Goal: Transaction & Acquisition: Purchase product/service

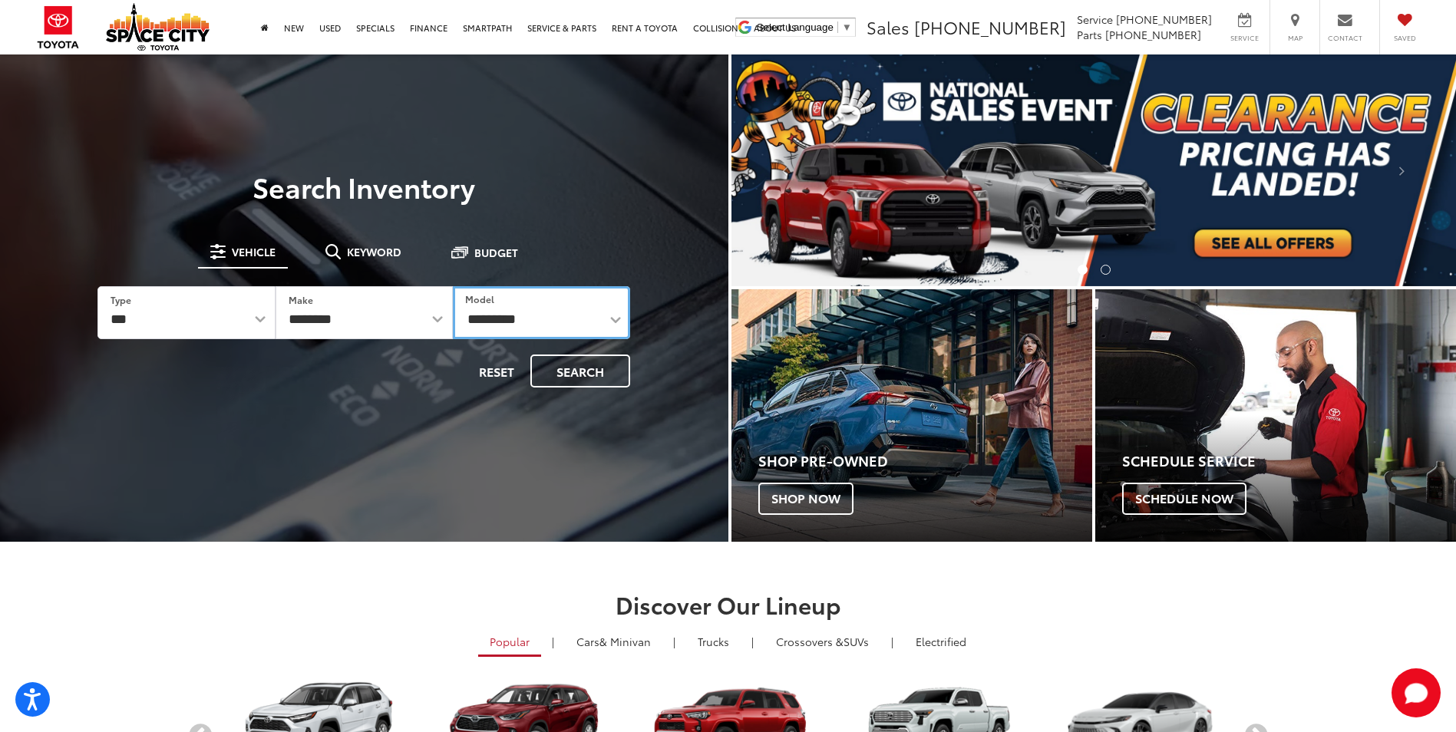
click at [531, 299] on select "**********" at bounding box center [541, 312] width 177 height 53
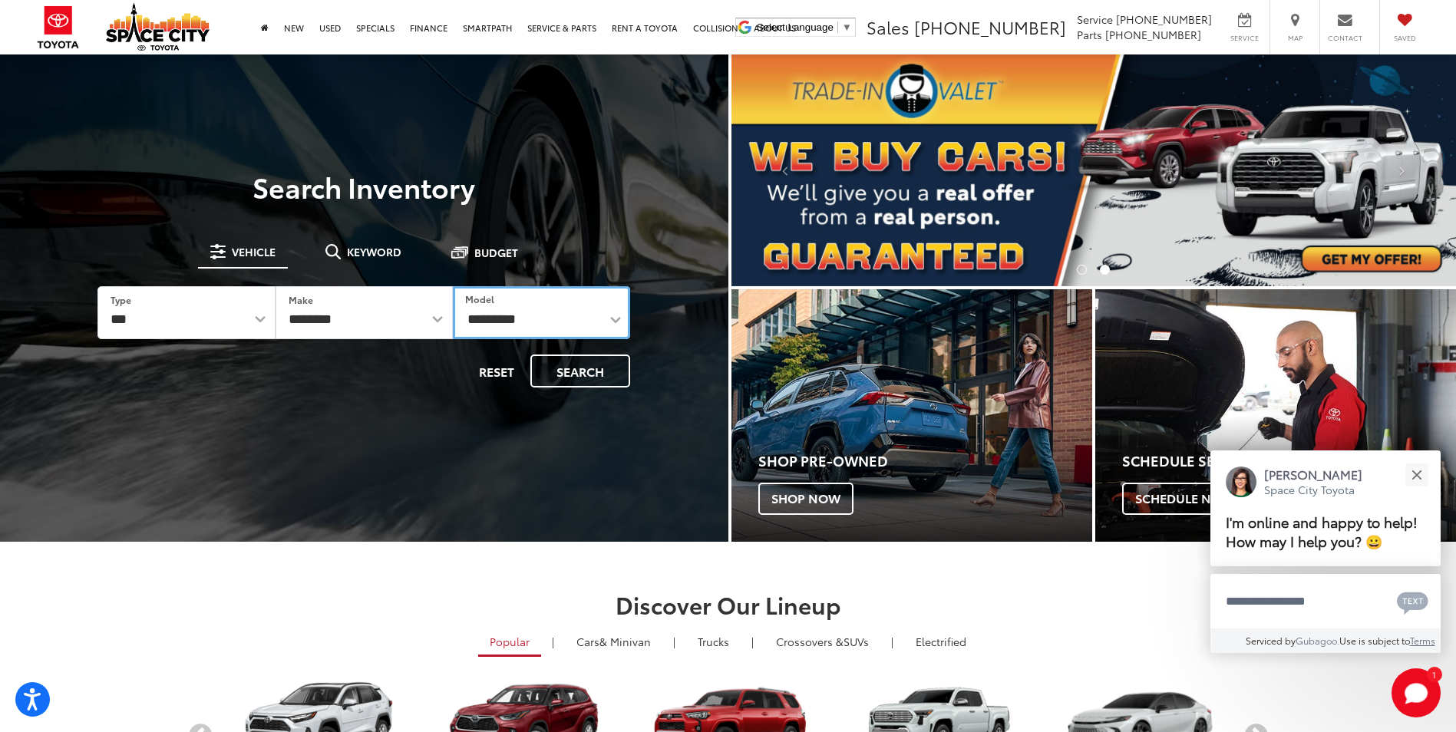
select select "****"
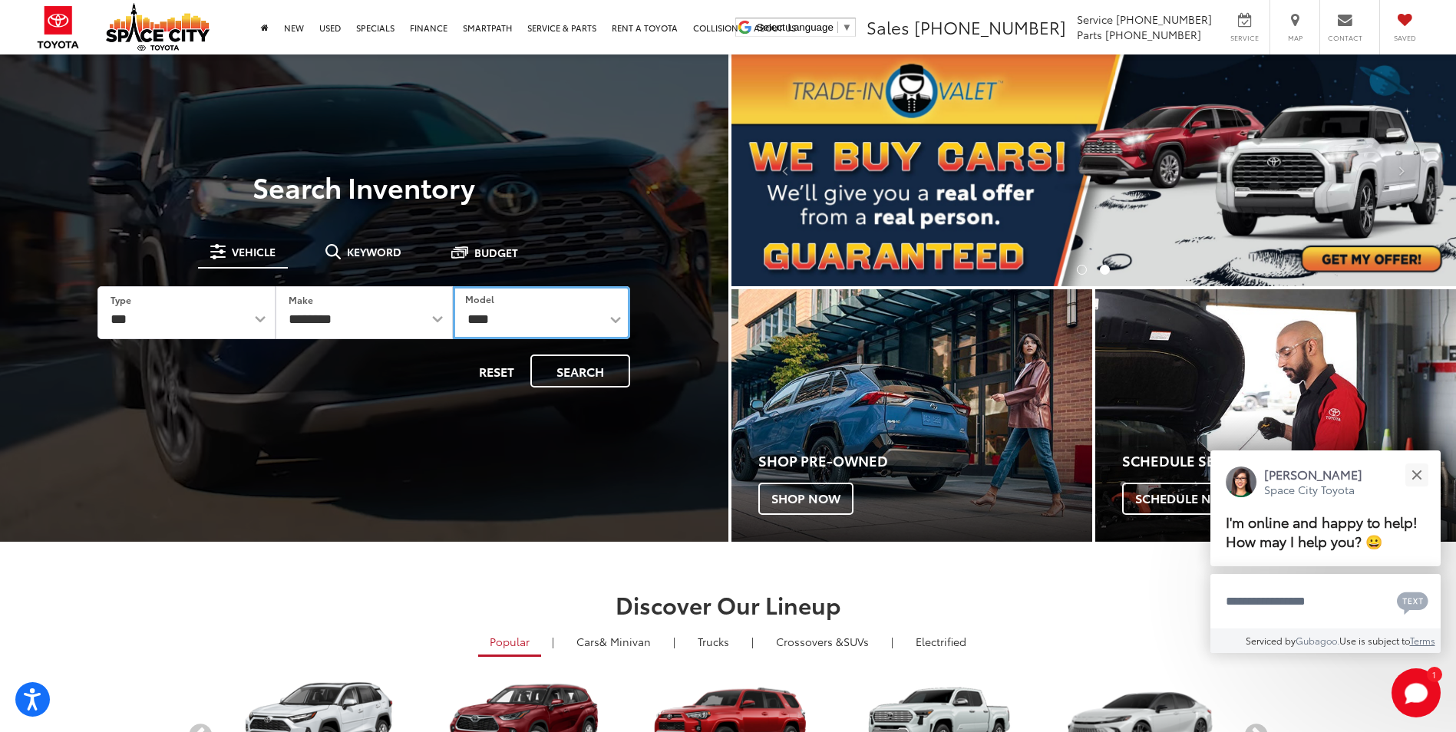
click at [453, 286] on select "**********" at bounding box center [541, 312] width 177 height 53
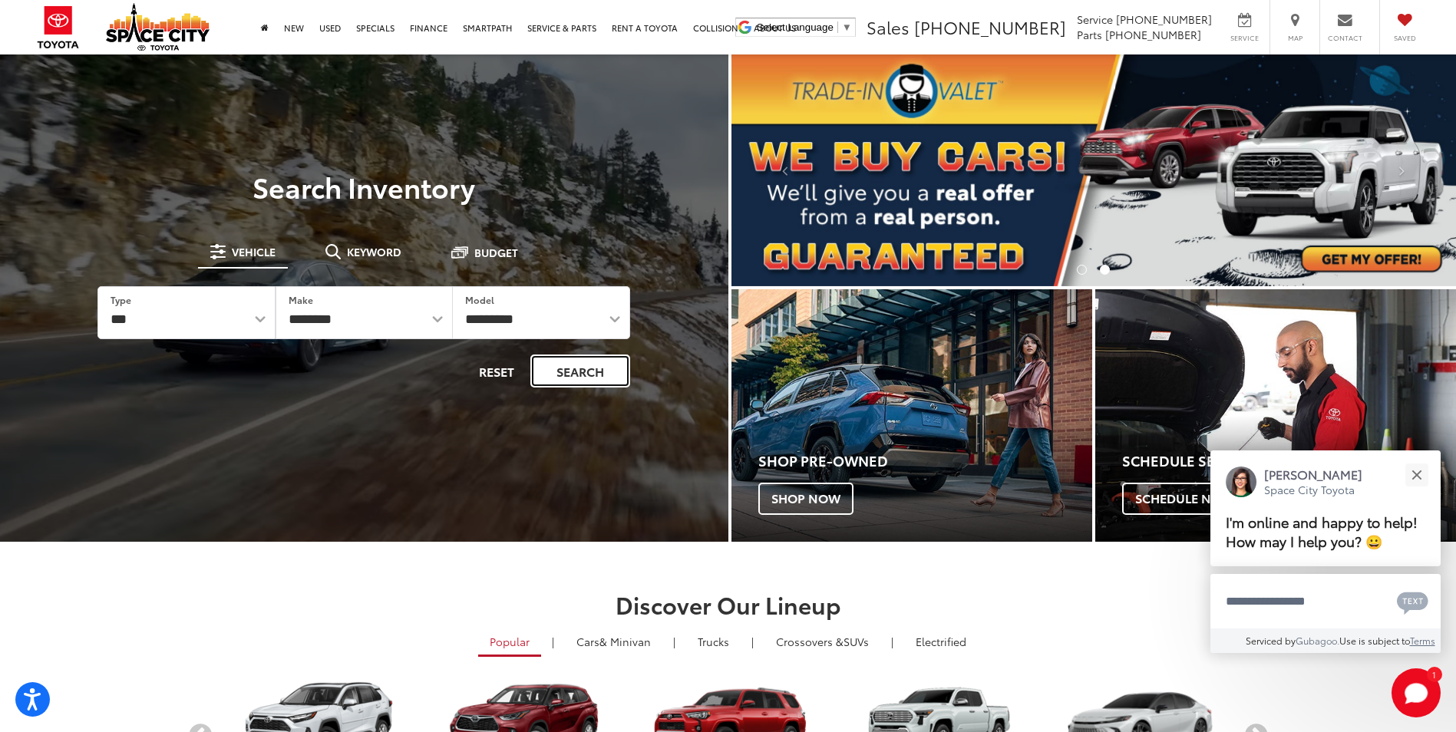
click at [582, 374] on button "Search" at bounding box center [580, 371] width 100 height 33
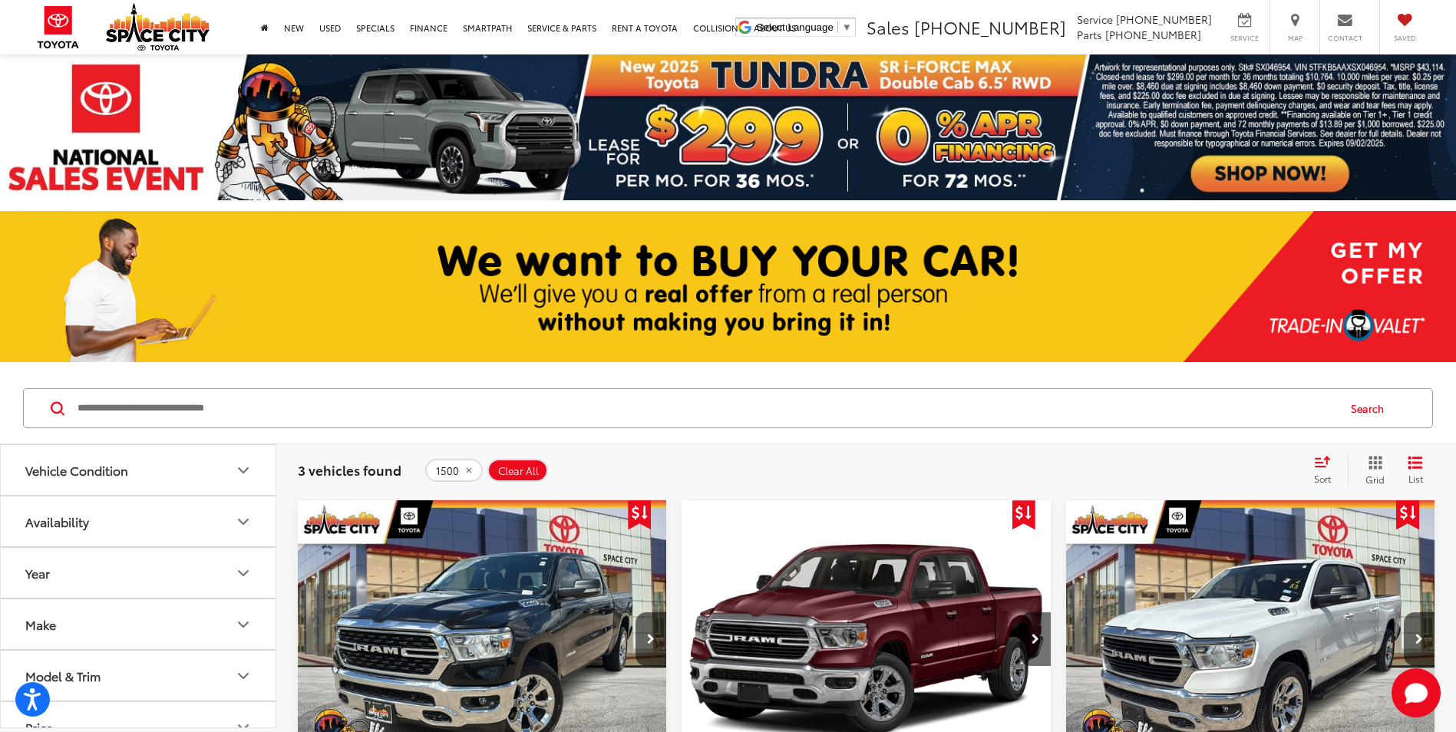
click at [464, 473] on icon "remove 1500" at bounding box center [469, 470] width 10 height 9
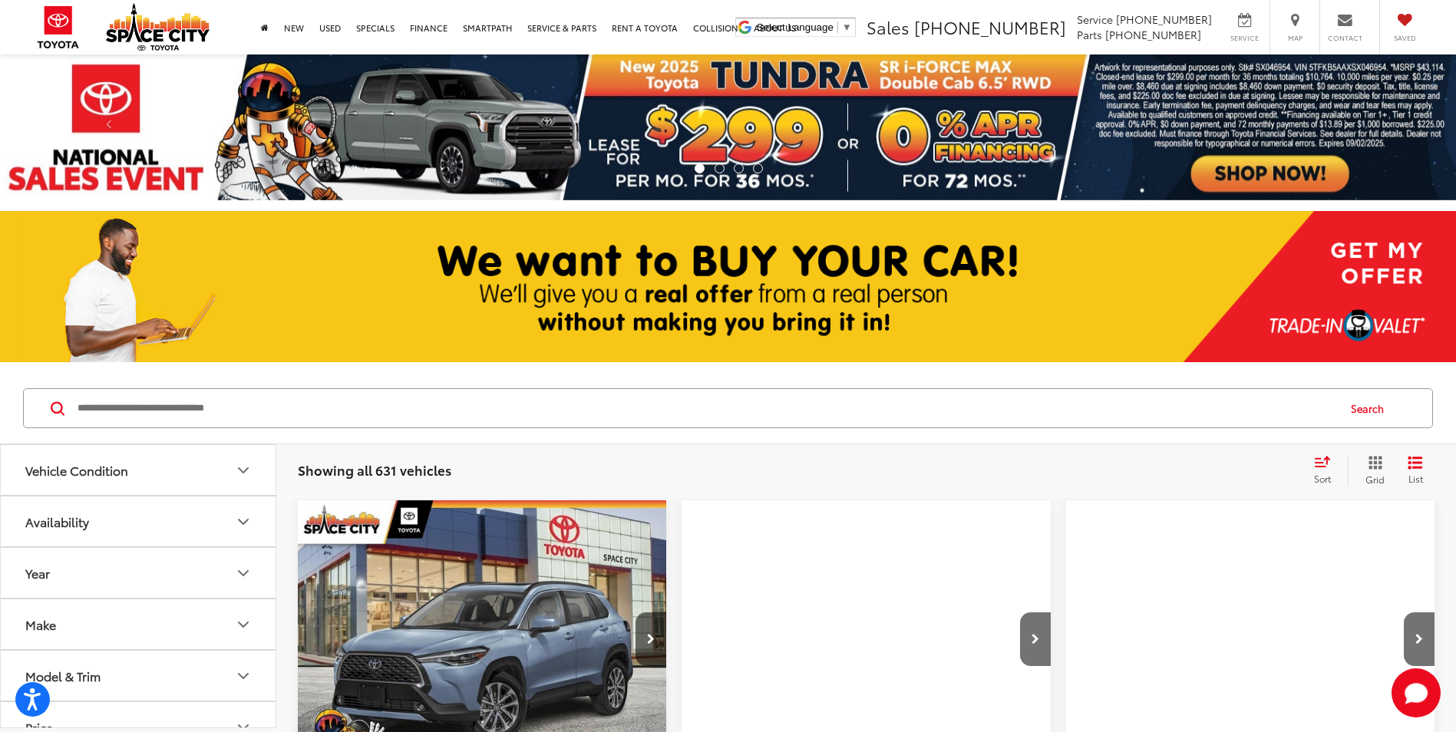
scroll to position [153, 0]
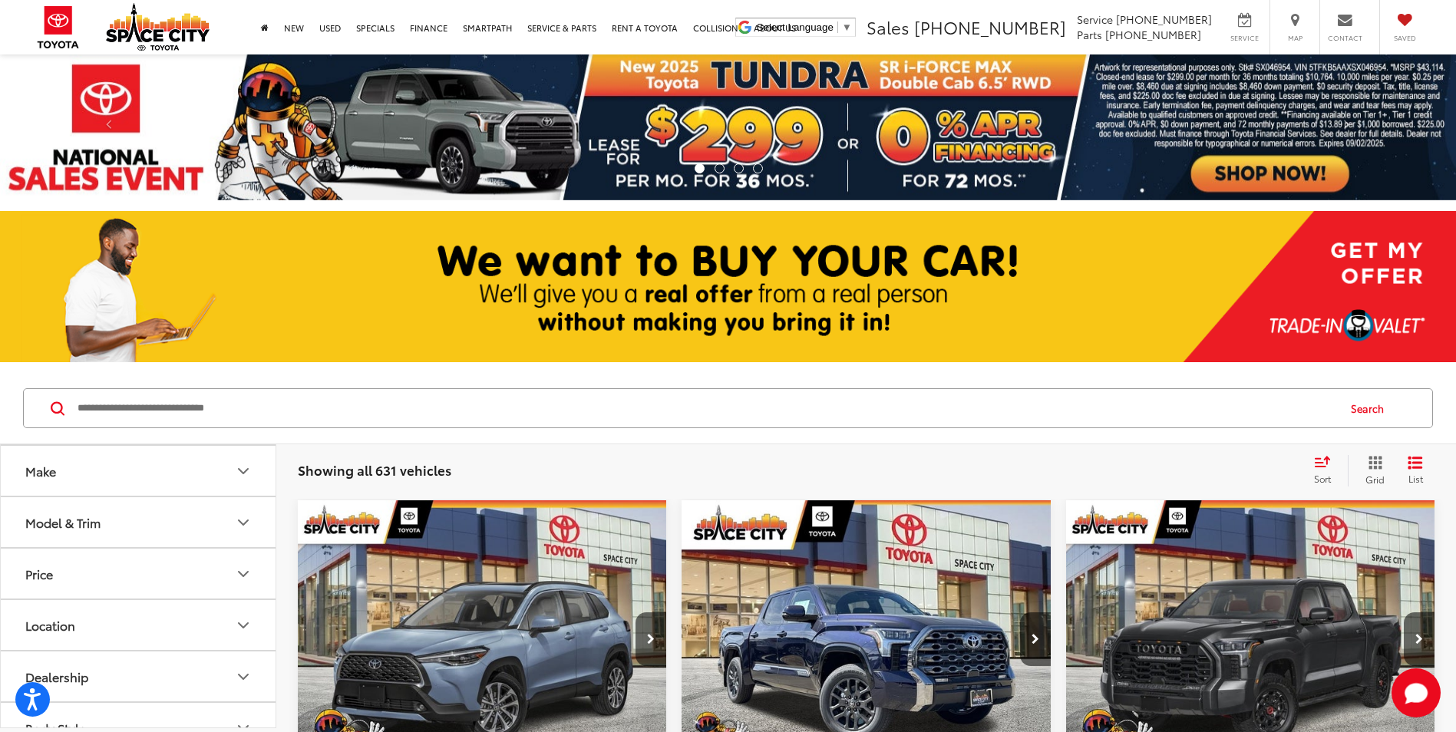
click at [154, 473] on button "Make" at bounding box center [139, 471] width 276 height 50
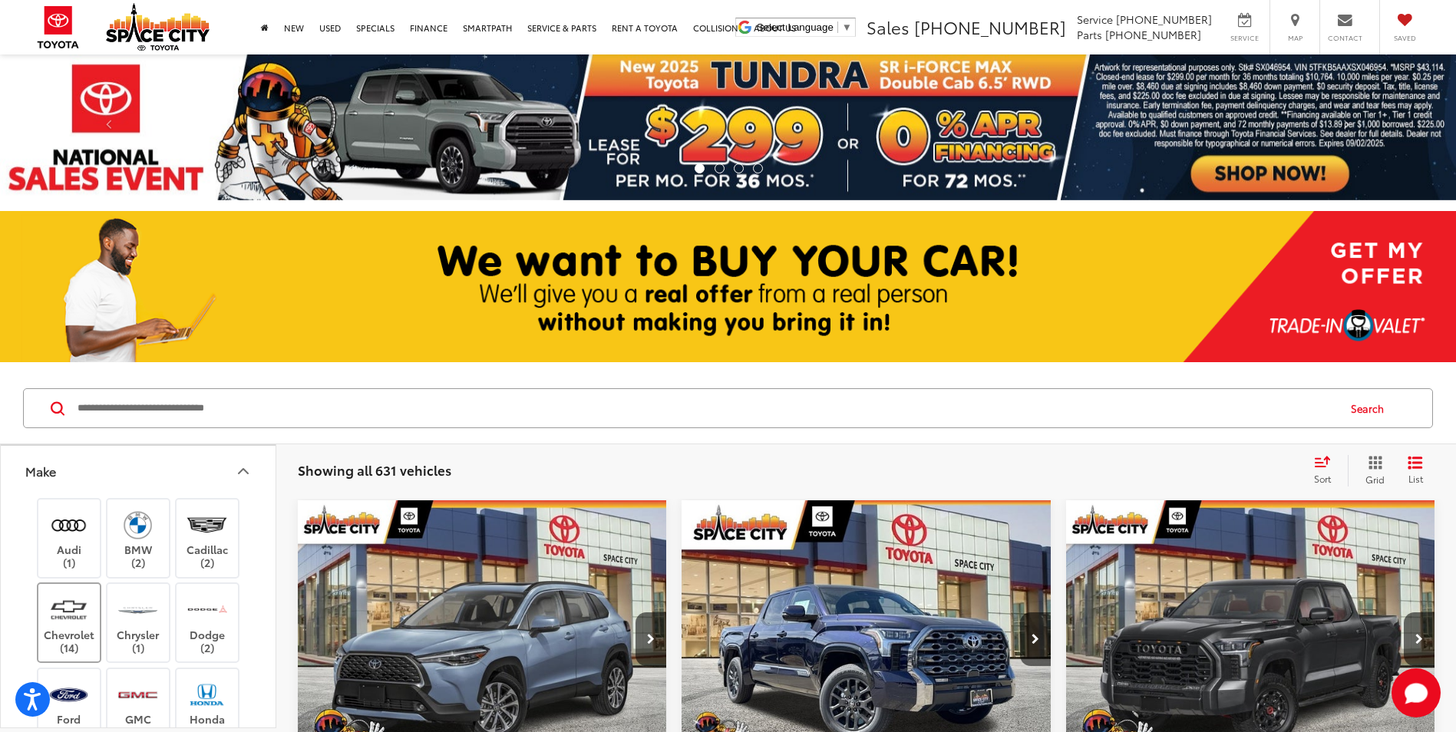
click at [42, 618] on label "Chevrolet (14)" at bounding box center [69, 623] width 62 height 62
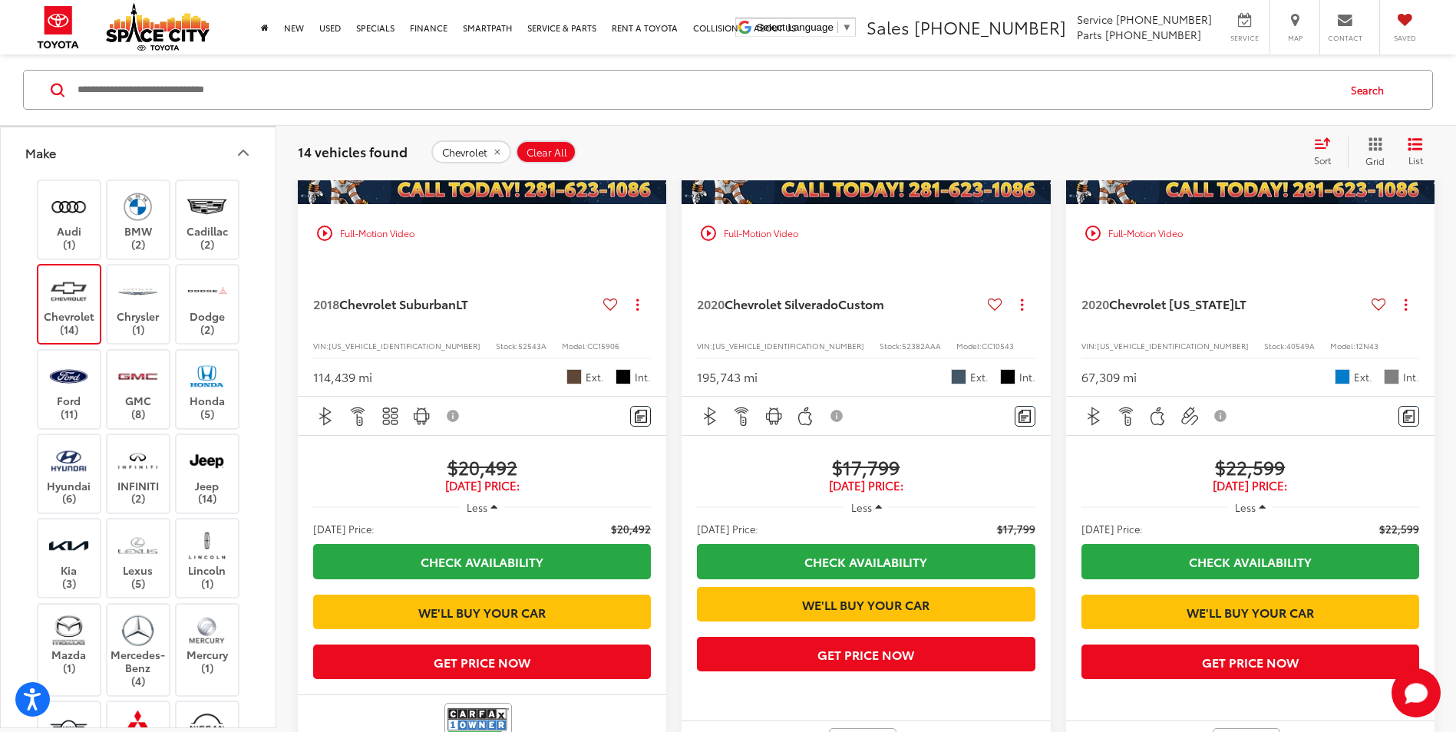
scroll to position [1458, 0]
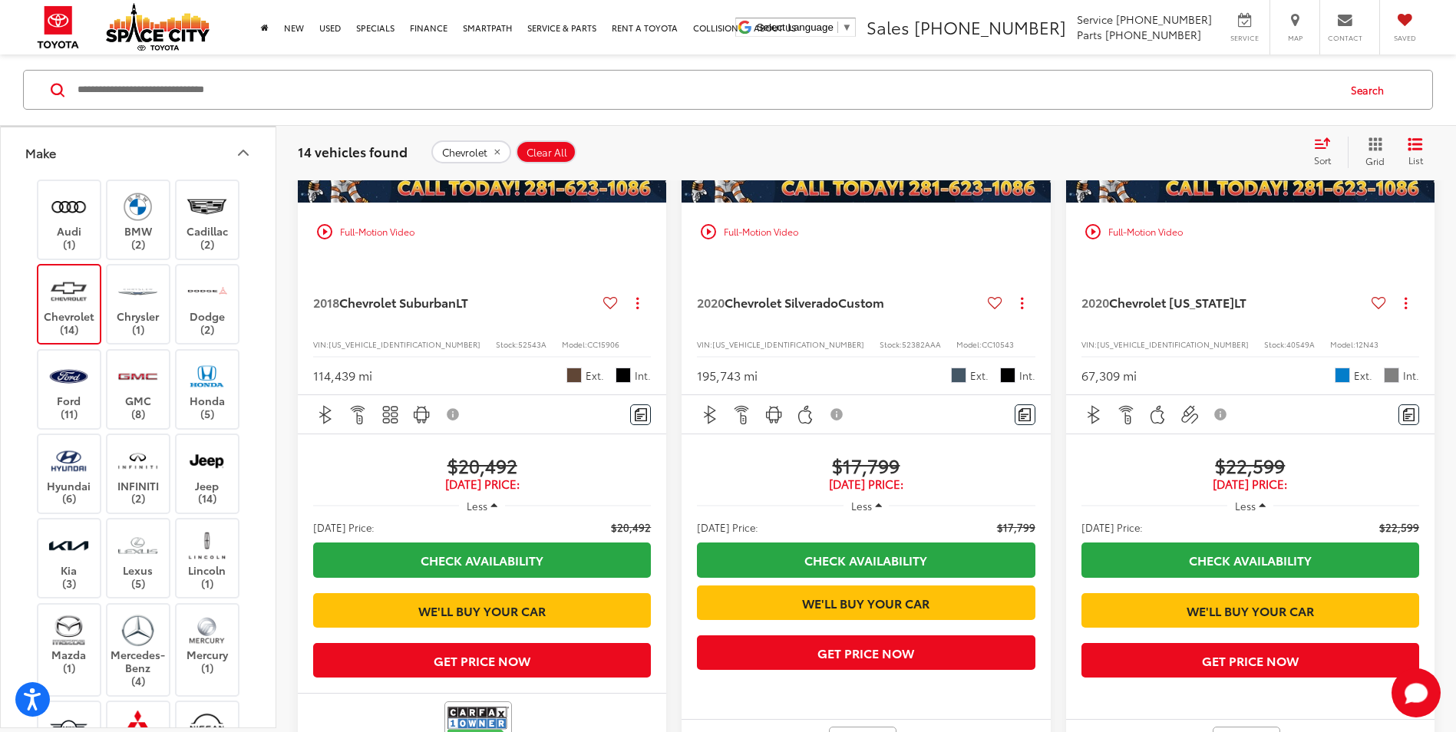
click at [485, 513] on span "Less" at bounding box center [477, 506] width 21 height 14
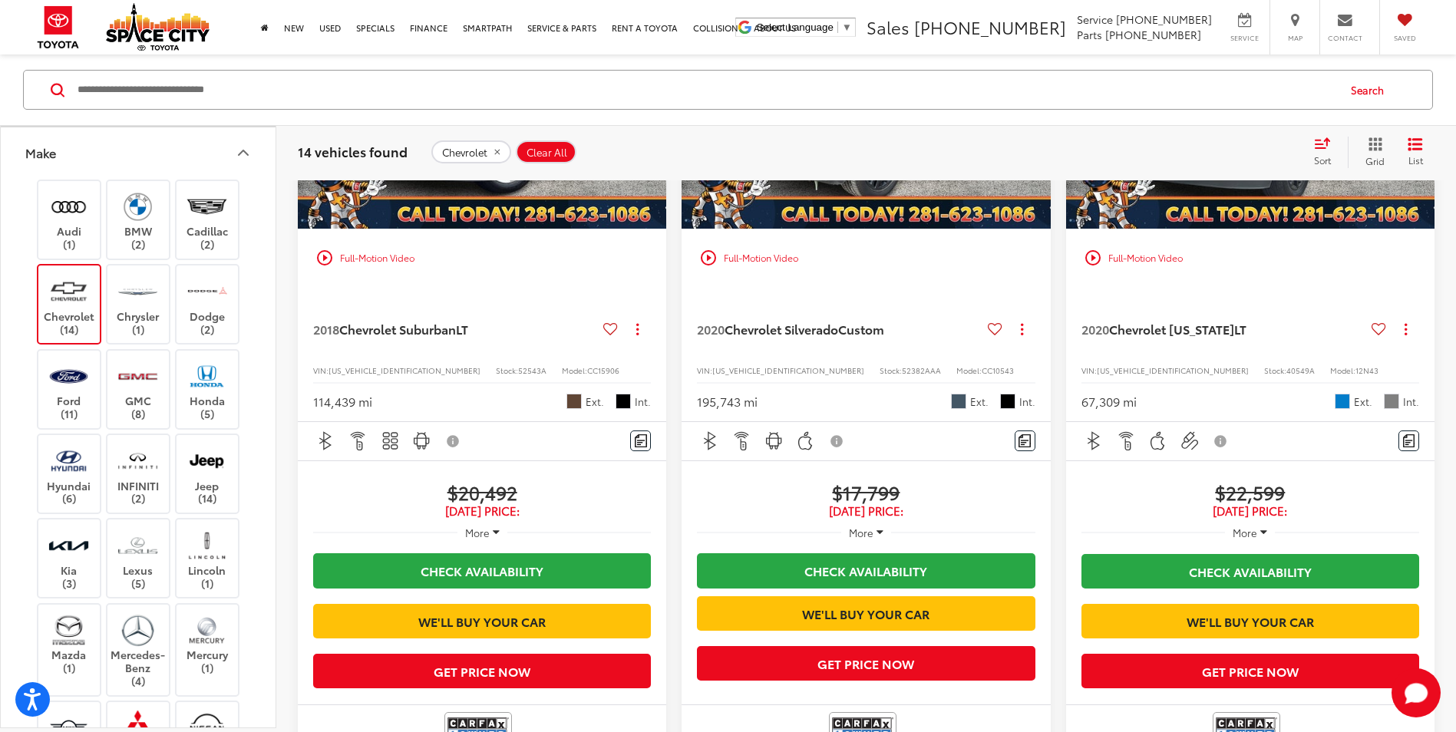
click at [485, 539] on span "More" at bounding box center [477, 533] width 25 height 14
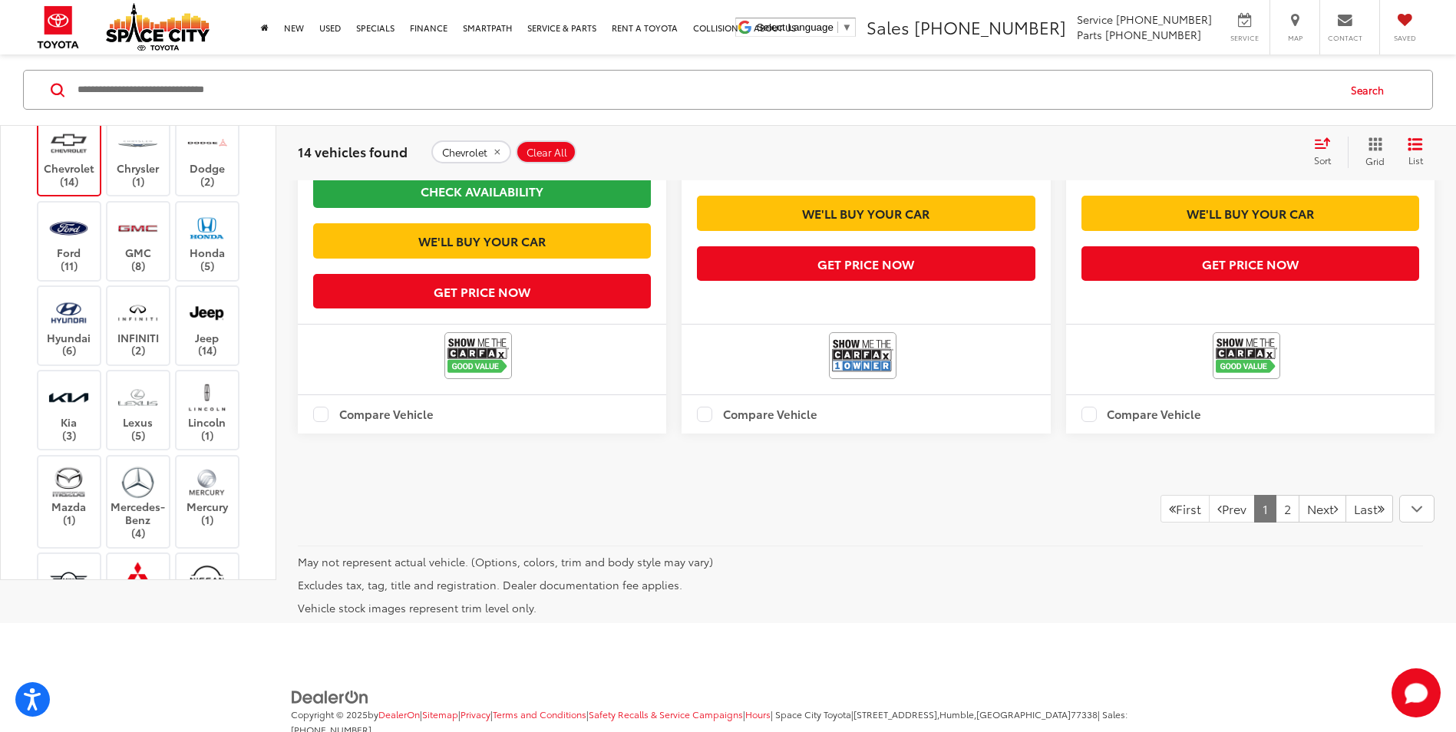
scroll to position [3837, 0]
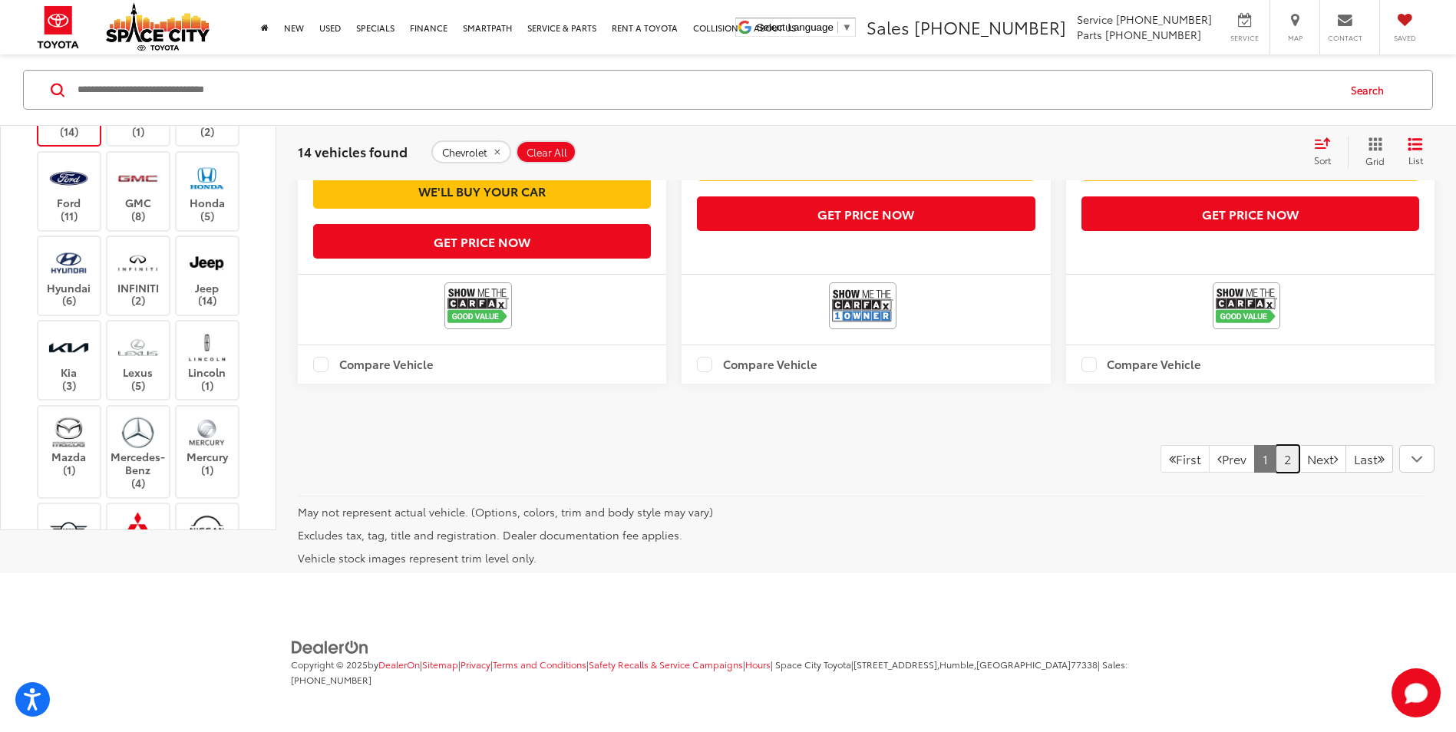
click at [1275, 473] on link "2" at bounding box center [1287, 459] width 24 height 28
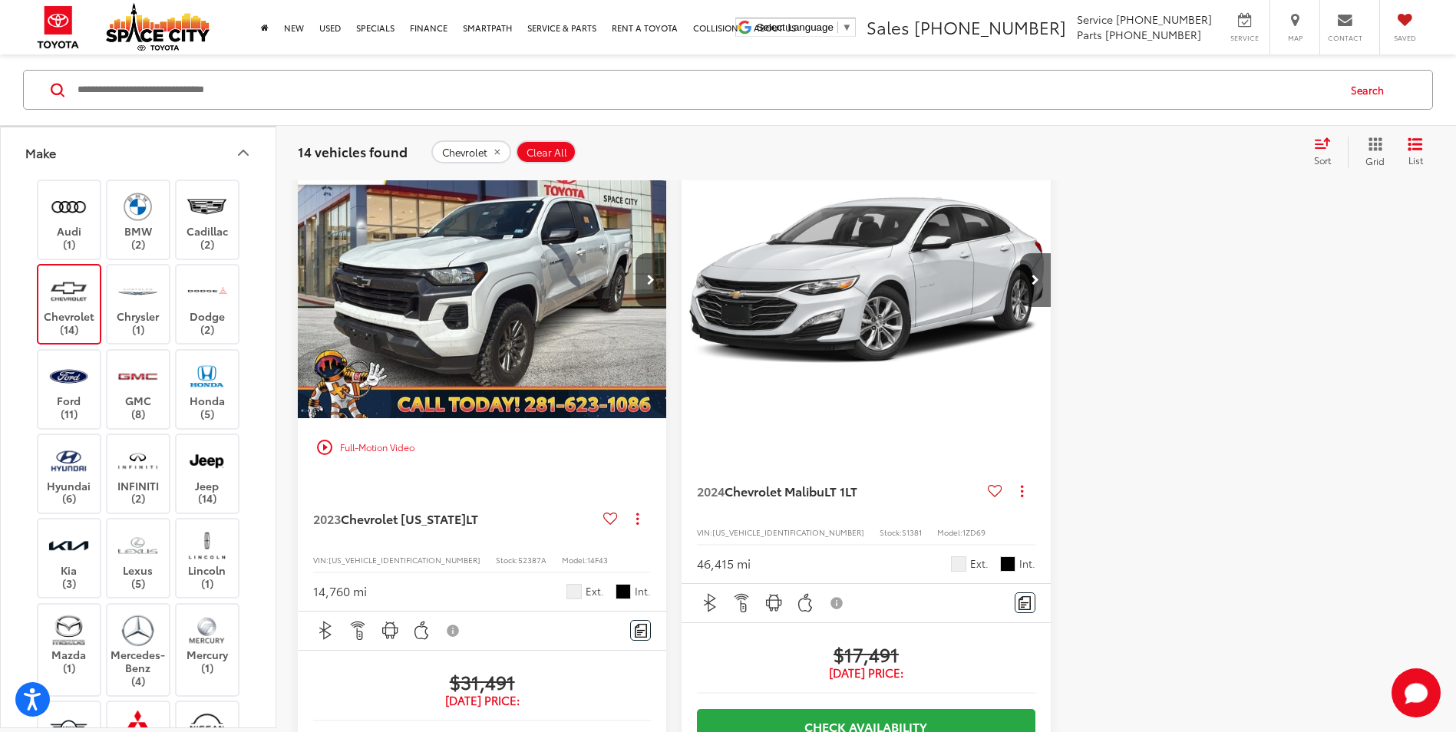
scroll to position [384, 0]
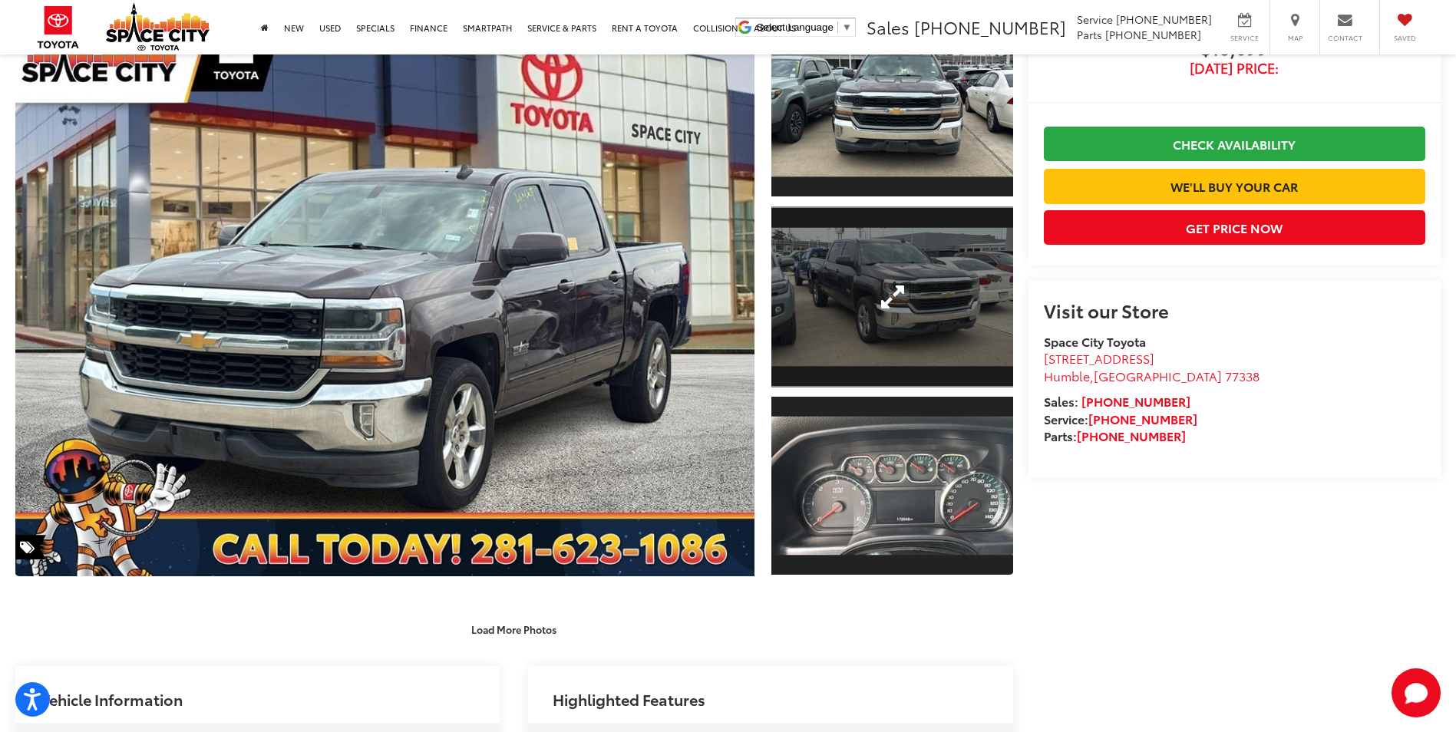
scroll to position [230, 0]
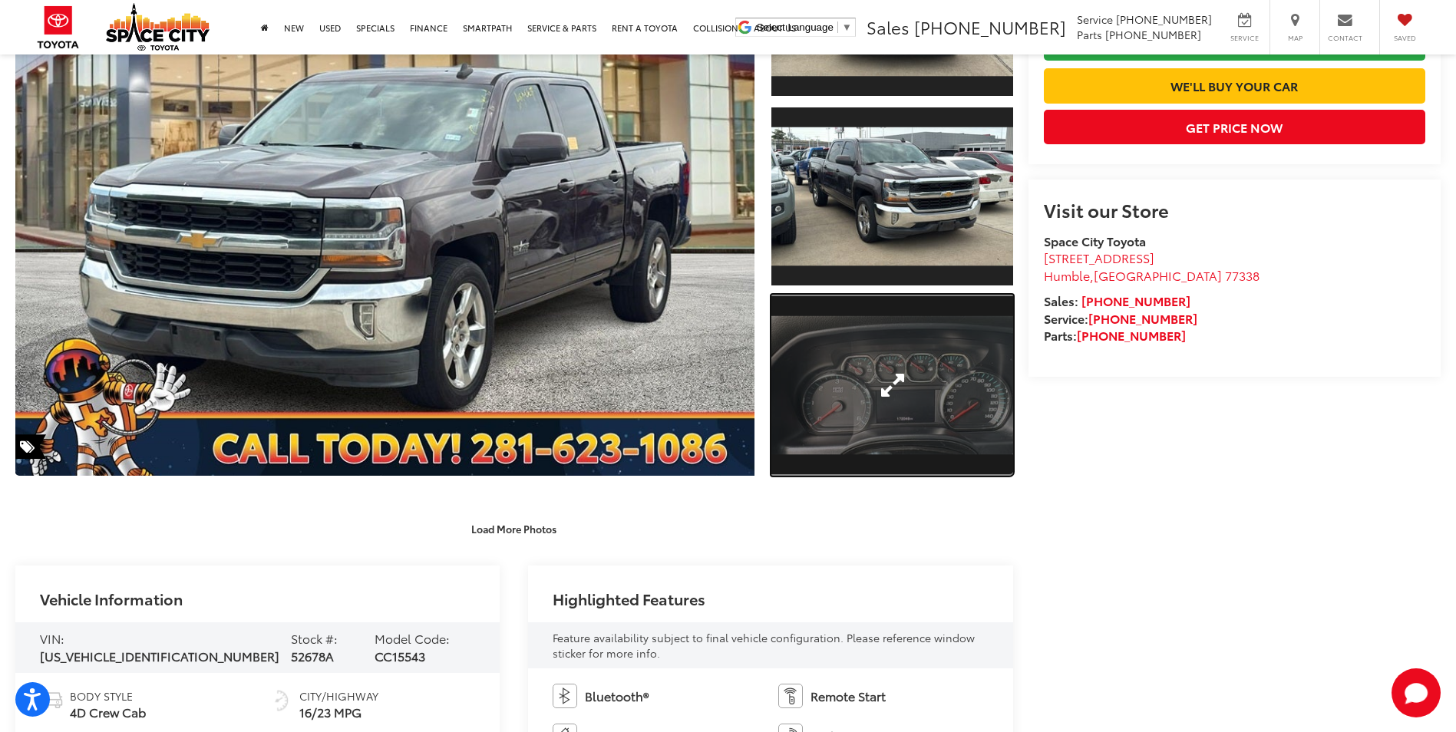
click at [854, 406] on link "Expand Photo 3" at bounding box center [891, 385] width 241 height 181
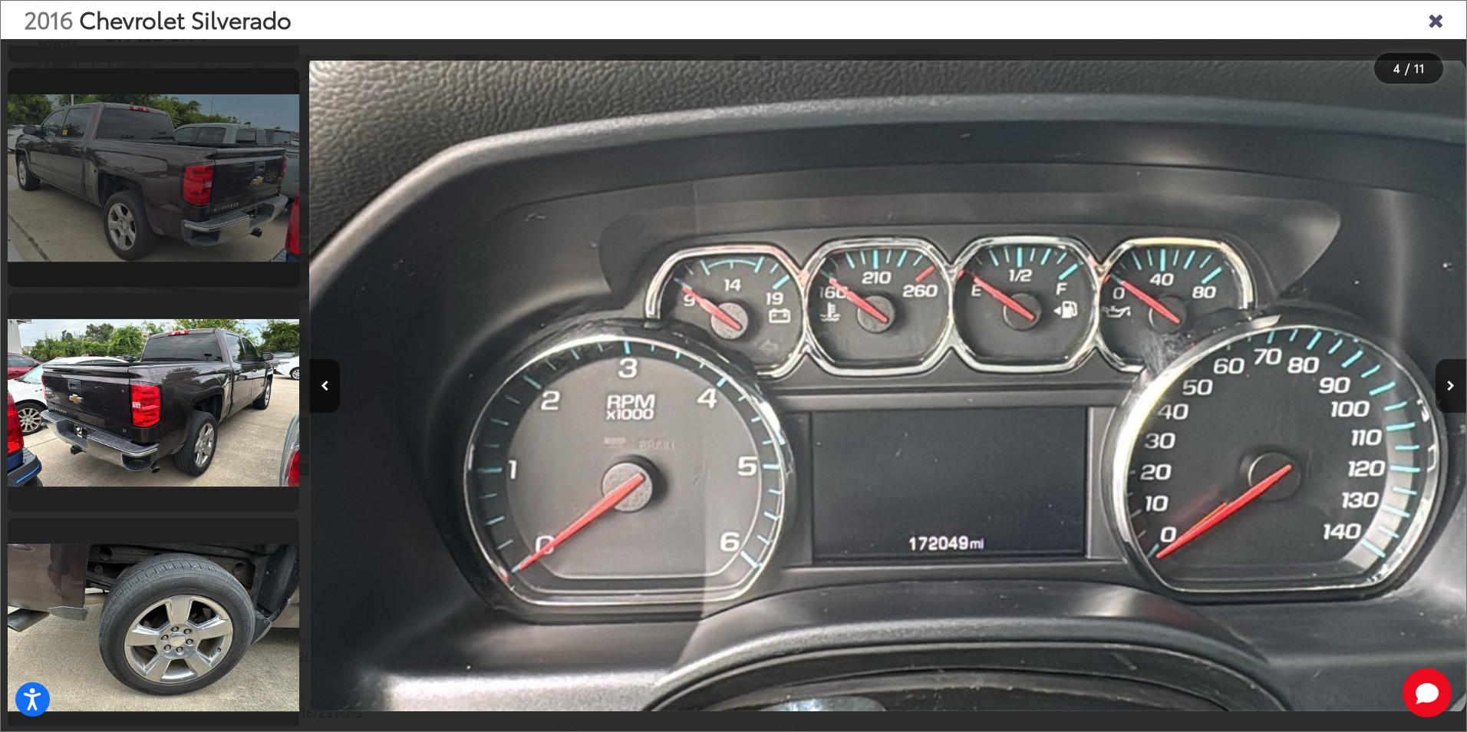
scroll to position [1795, 0]
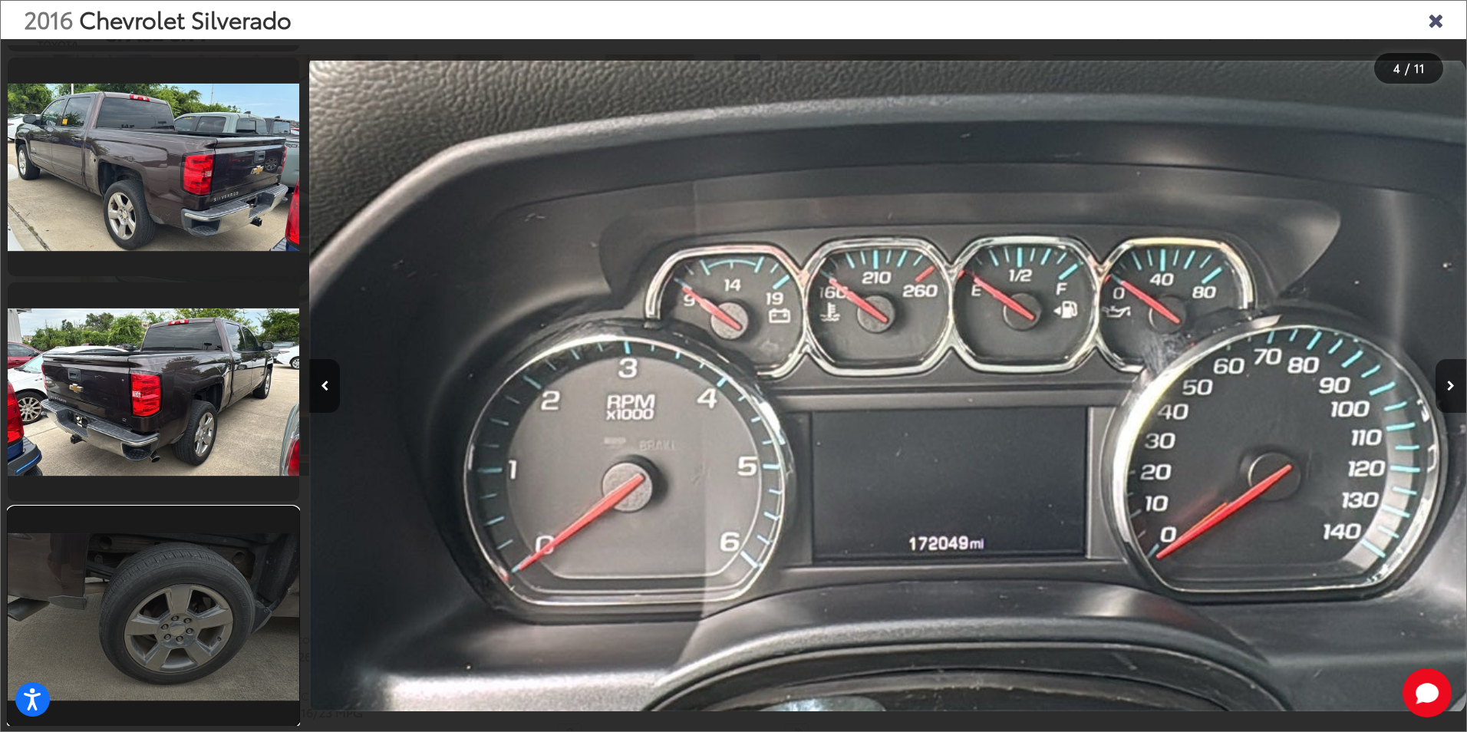
click at [205, 567] on link at bounding box center [154, 616] width 292 height 219
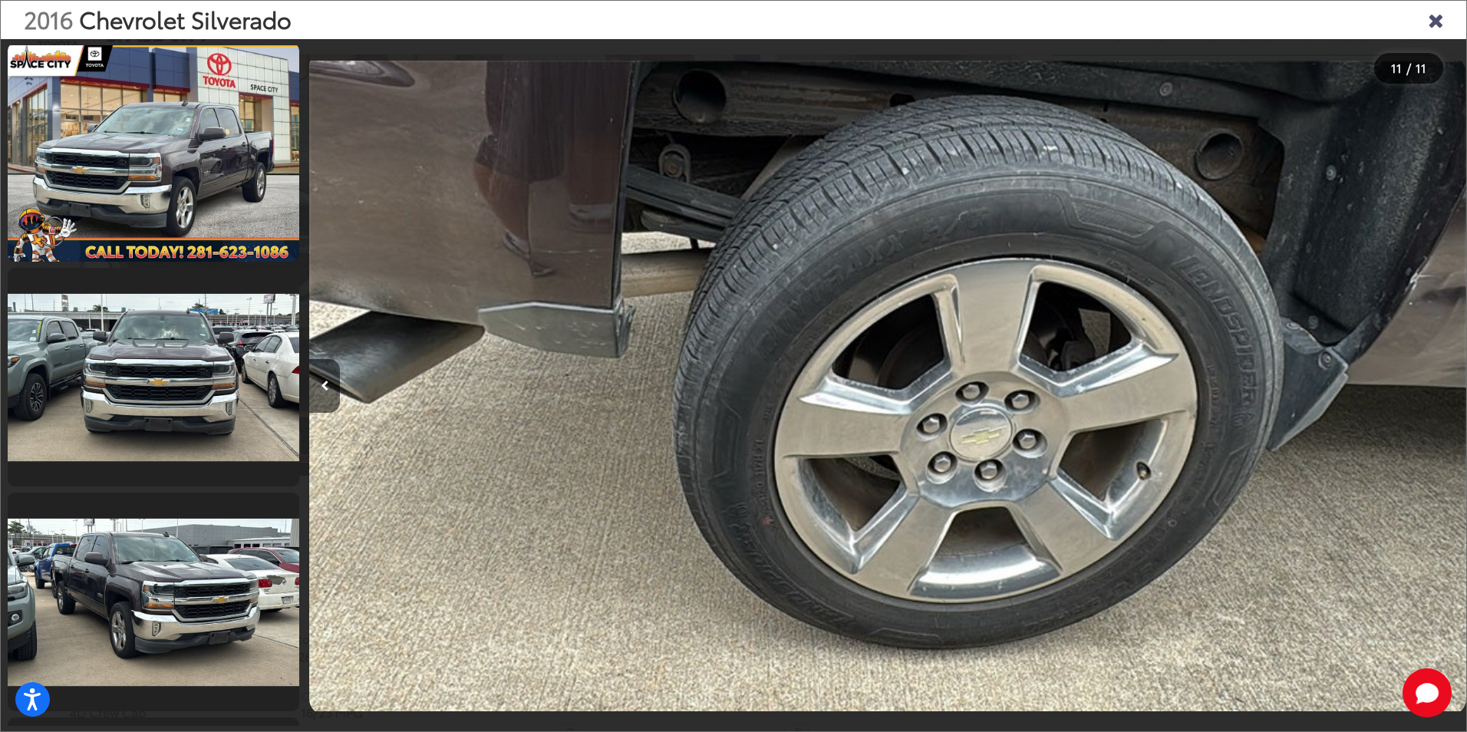
scroll to position [0, 0]
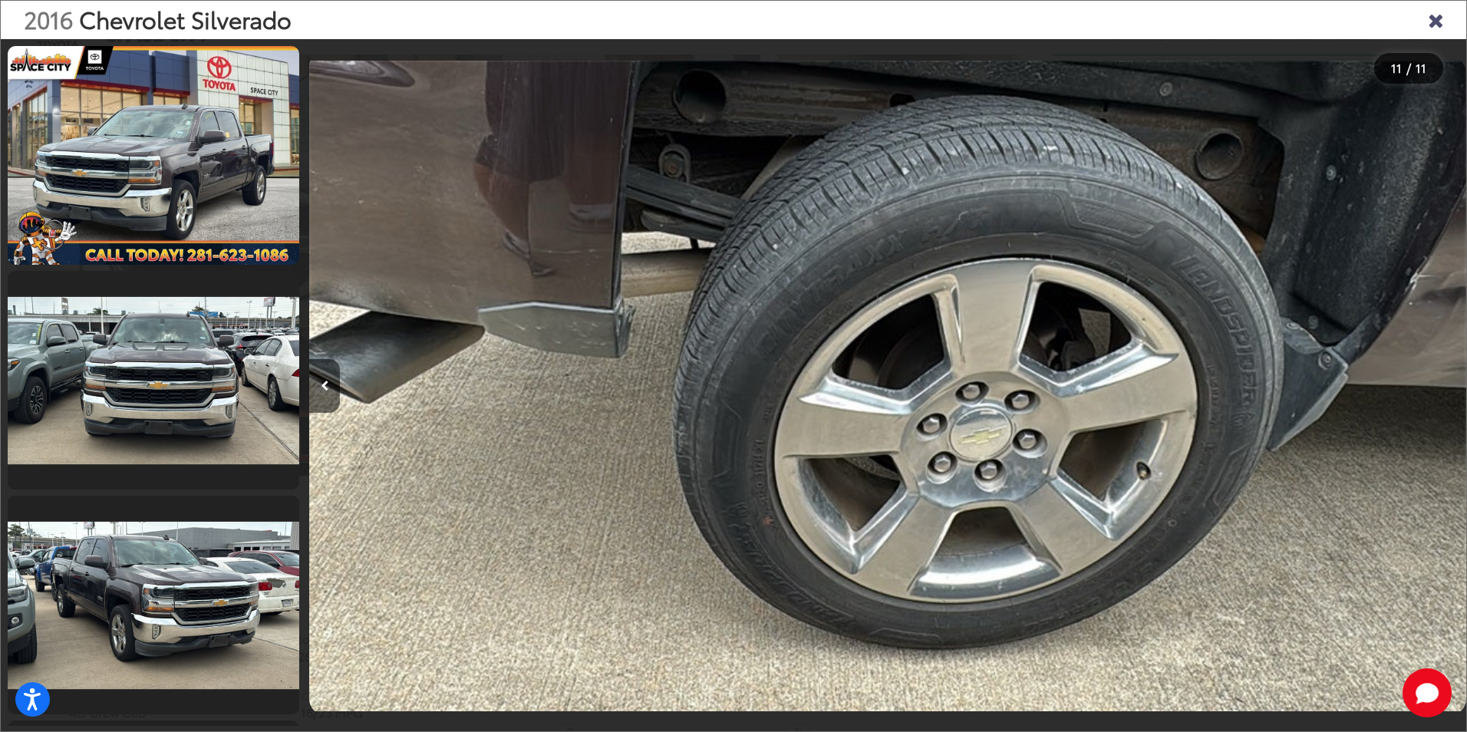
click at [1431, 18] on icon "Close gallery" at bounding box center [1435, 19] width 15 height 20
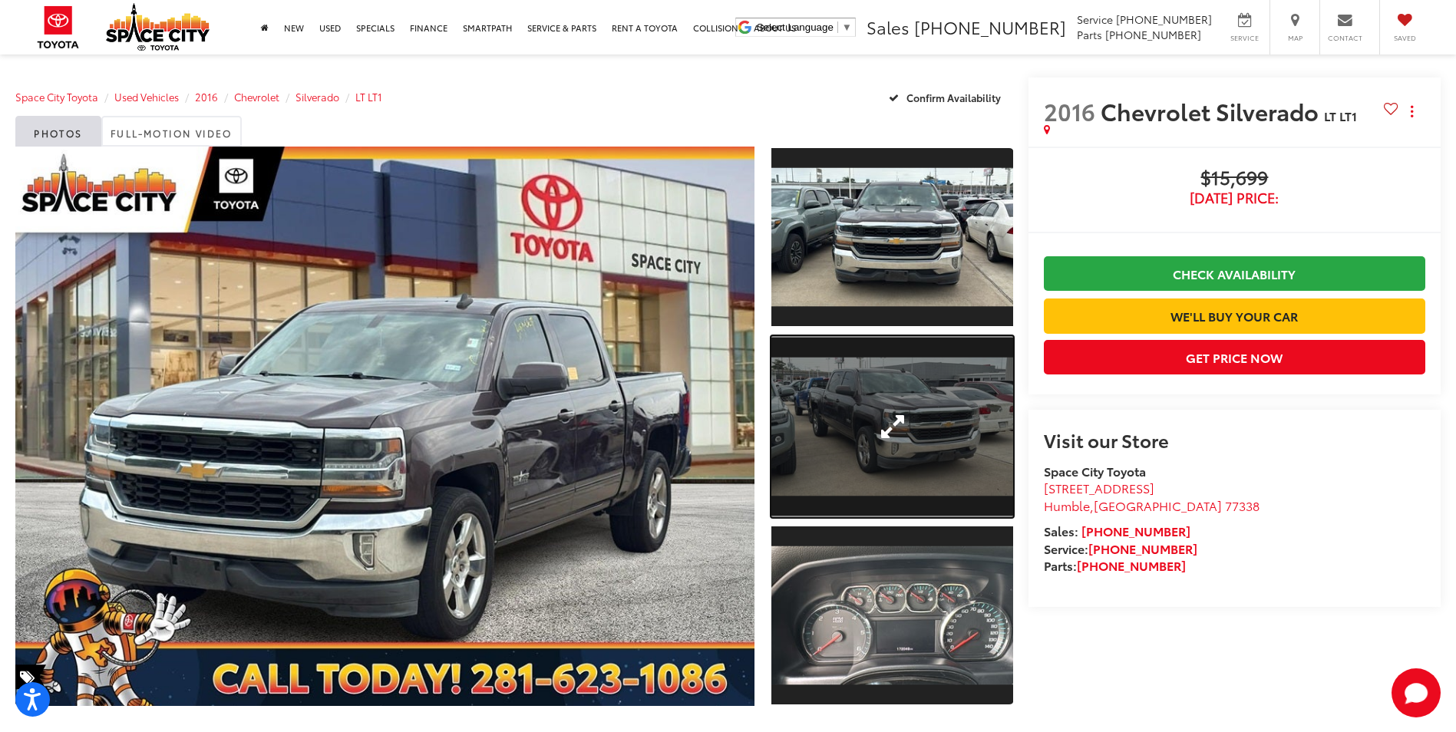
click at [800, 387] on link "Expand Photo 2" at bounding box center [891, 426] width 241 height 181
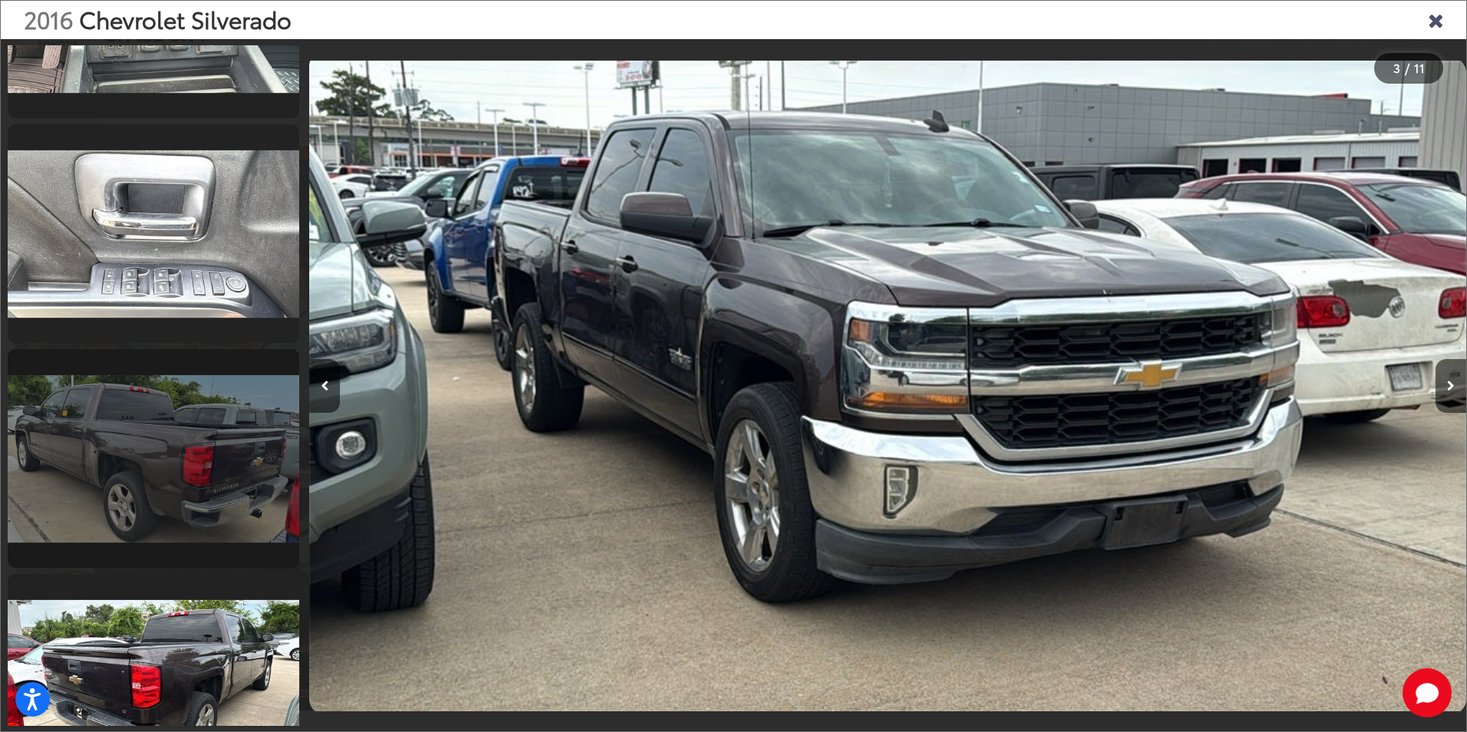
scroll to position [1649, 0]
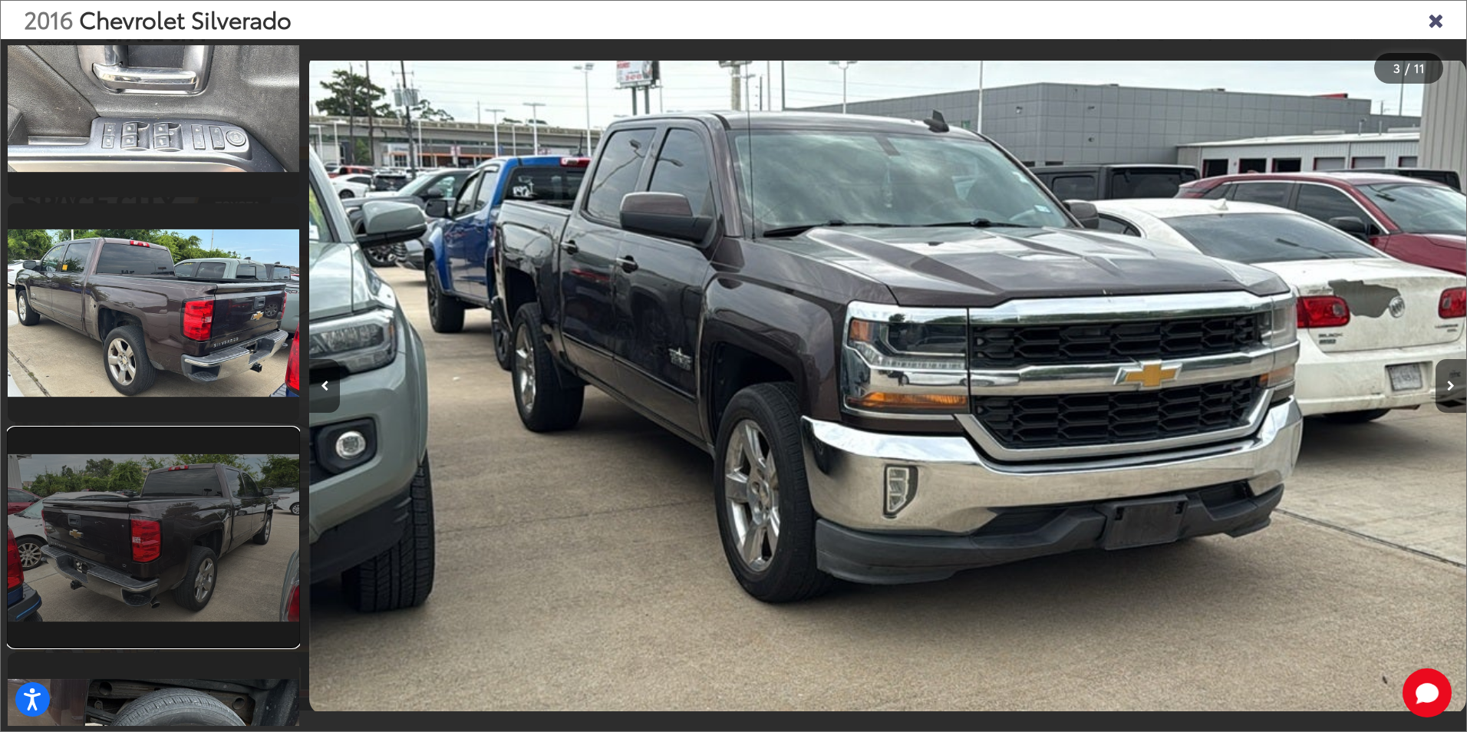
click at [220, 514] on link at bounding box center [154, 537] width 292 height 219
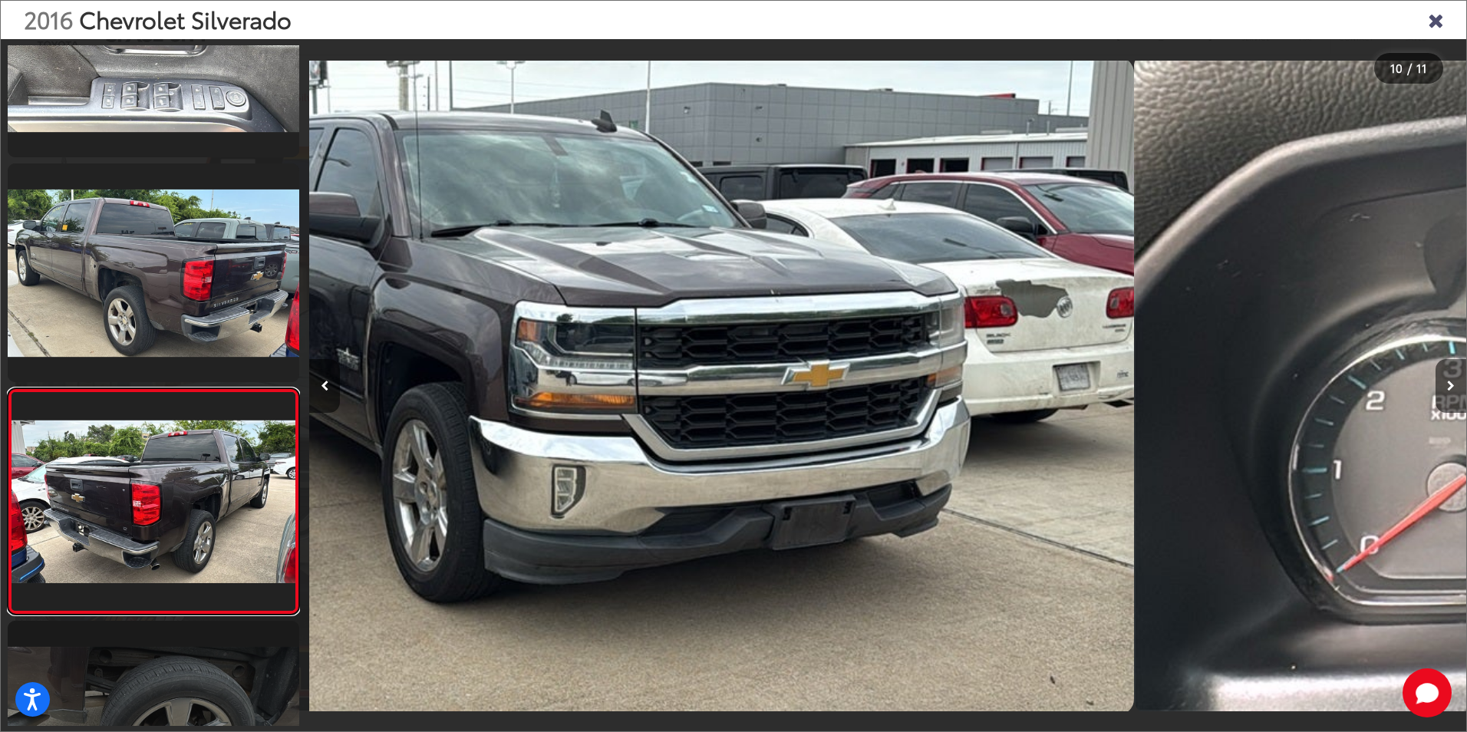
scroll to position [0, 0]
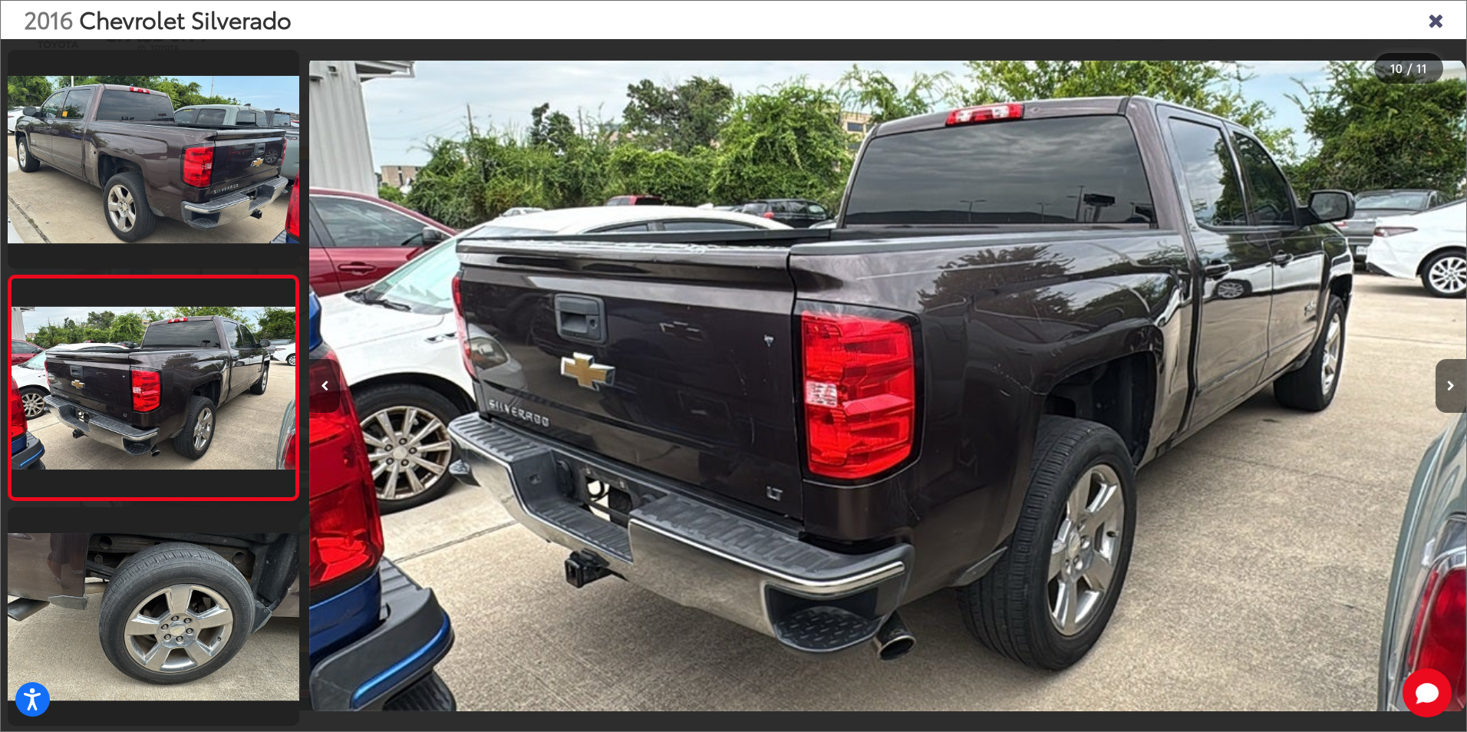
click at [213, 503] on div at bounding box center [153, 385] width 293 height 681
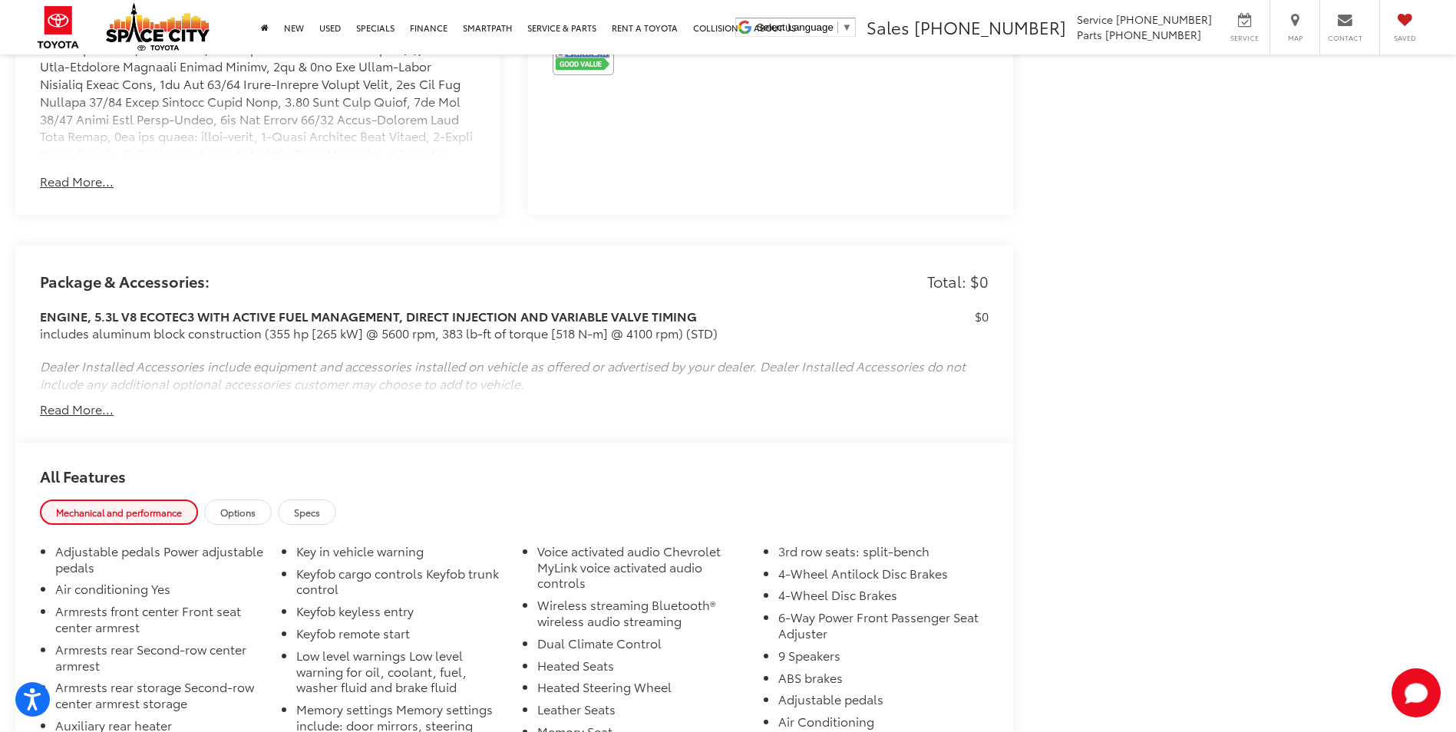
scroll to position [1228, 0]
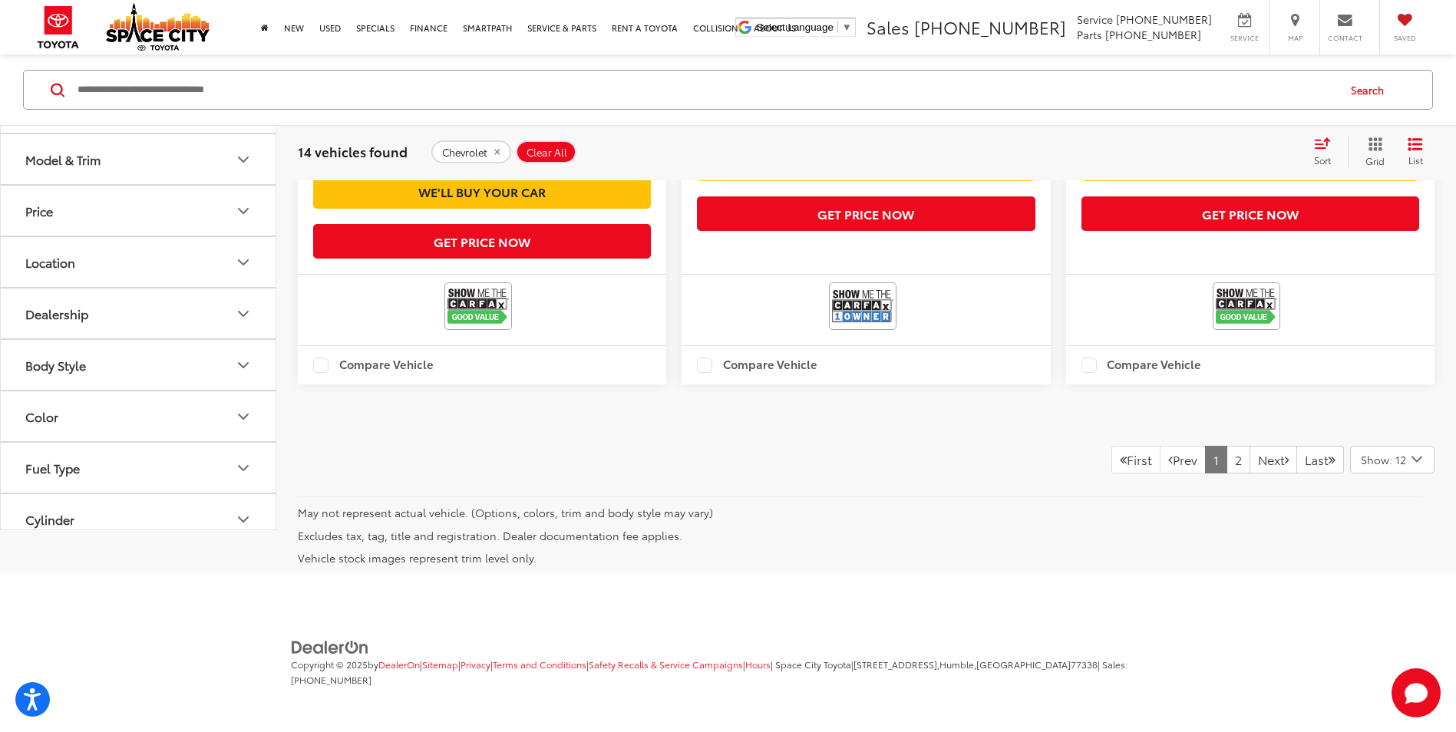
scroll to position [3752, 0]
click at [1226, 473] on link "2" at bounding box center [1238, 460] width 24 height 28
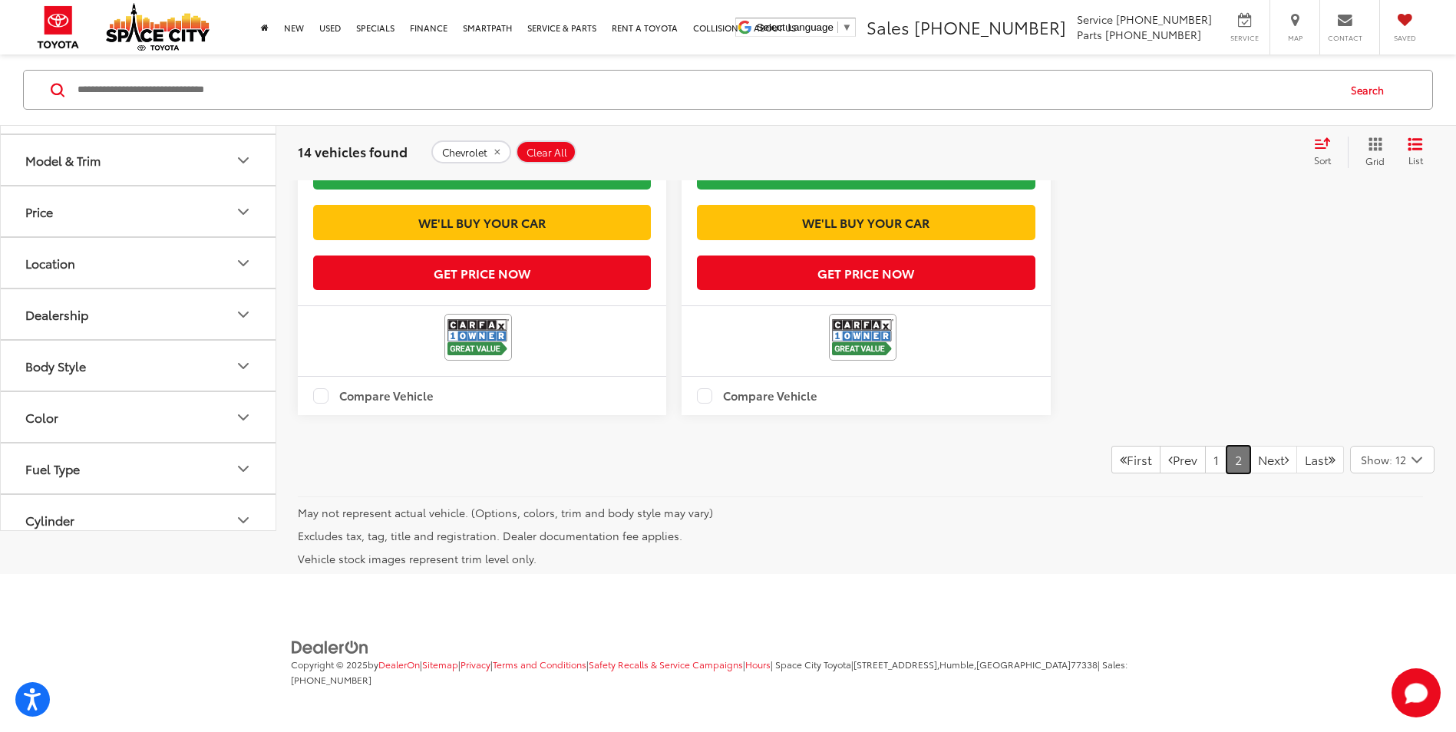
scroll to position [318, 0]
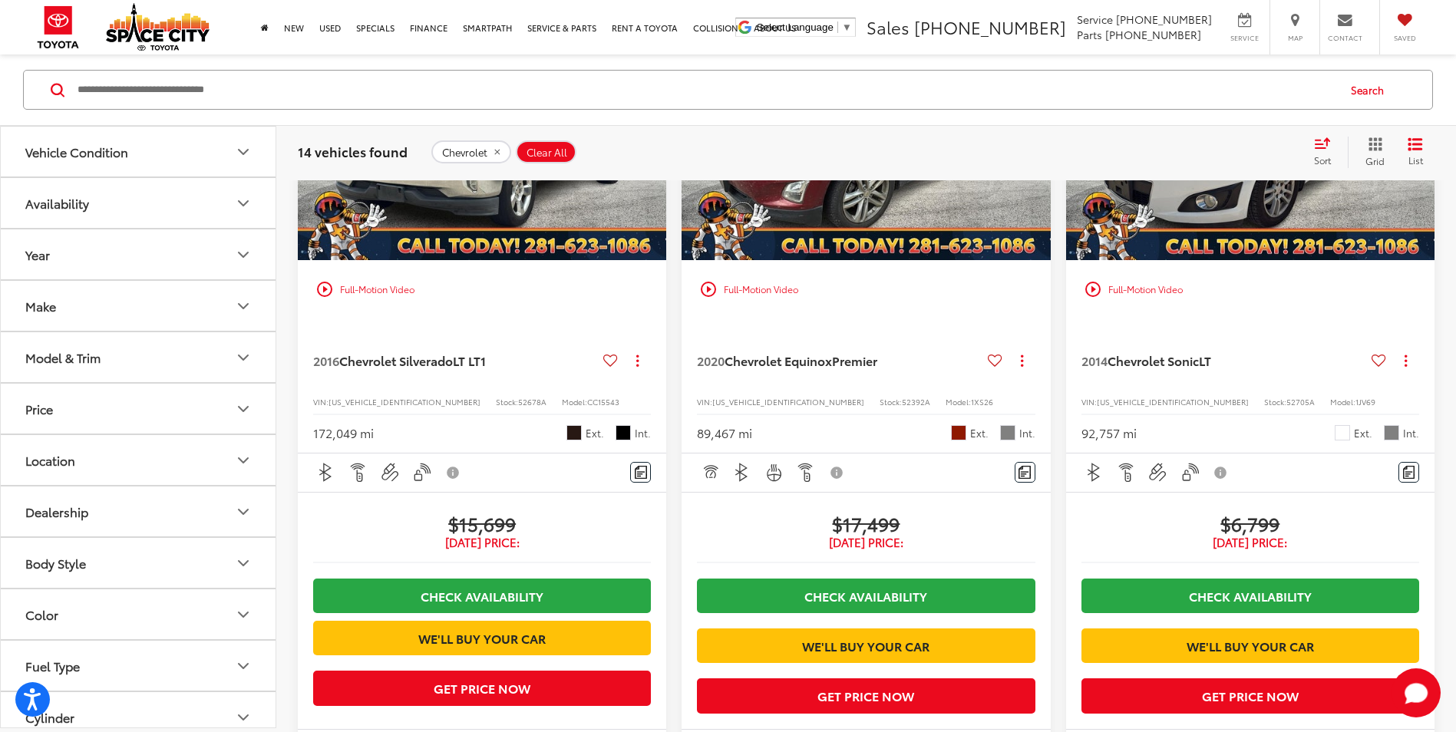
scroll to position [2237, 0]
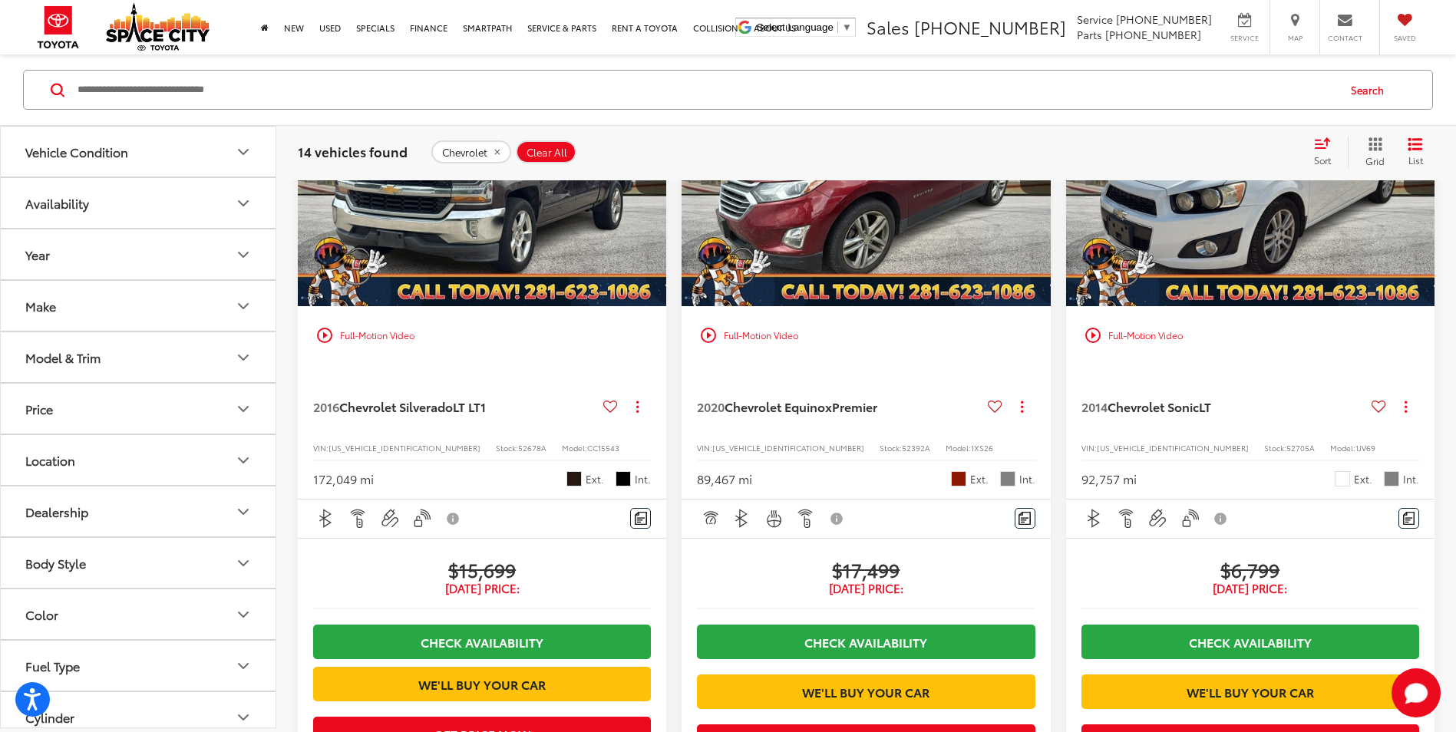
click at [488, 307] on img "2016 Chevrolet Silverado LT LT1 0" at bounding box center [482, 168] width 371 height 278
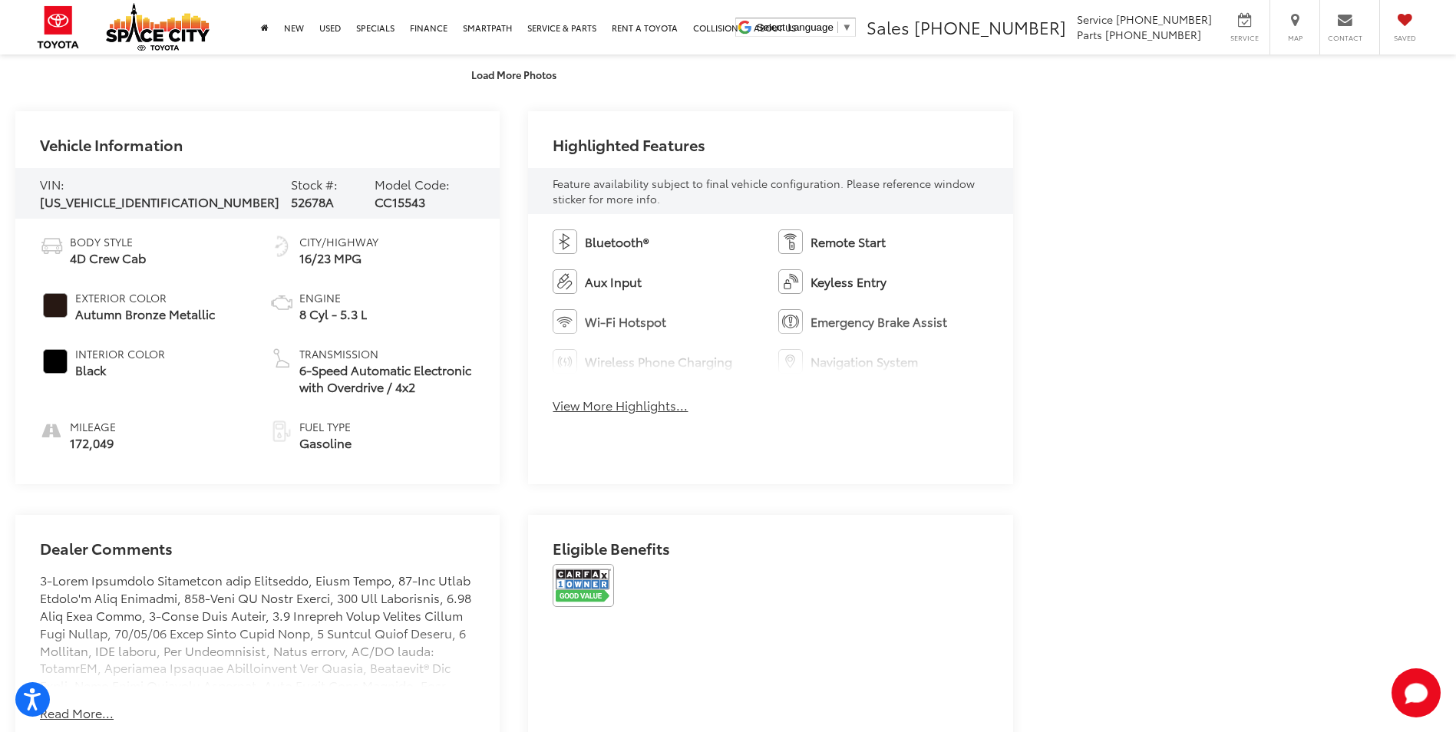
scroll to position [691, 0]
